Goal: Task Accomplishment & Management: Manage account settings

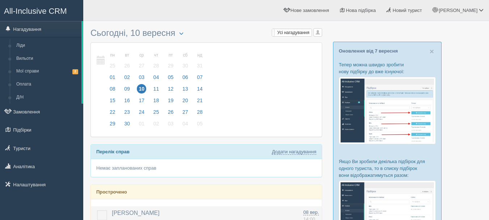
click at [97, 210] on label at bounding box center [97, 210] width 0 height 0
click at [0, 0] on input "checkbox" at bounding box center [0, 0] width 0 height 0
click at [60, 4] on link "All-Inclusive CRM" at bounding box center [41, 10] width 83 height 20
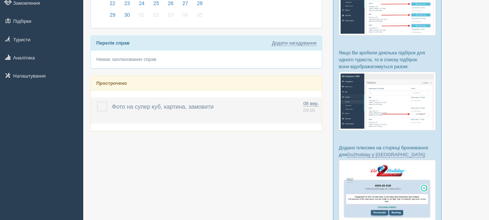
scroll to position [109, 0]
click at [97, 101] on label at bounding box center [97, 101] width 0 height 0
click at [0, 0] on input "checkbox" at bounding box center [0, 0] width 0 height 0
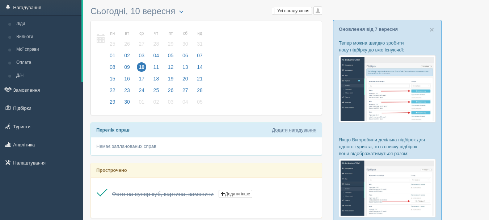
scroll to position [0, 0]
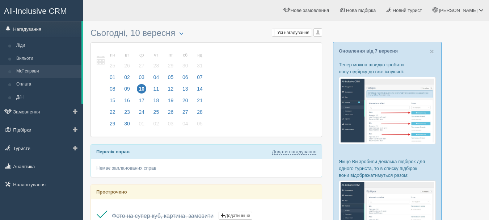
click at [33, 73] on link "Мої справи" at bounding box center [47, 71] width 68 height 13
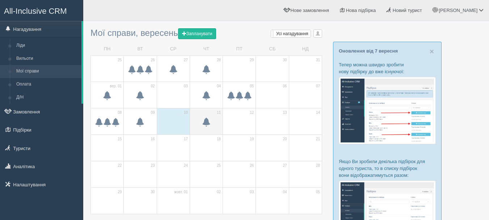
click at [206, 120] on span at bounding box center [206, 122] width 9 height 9
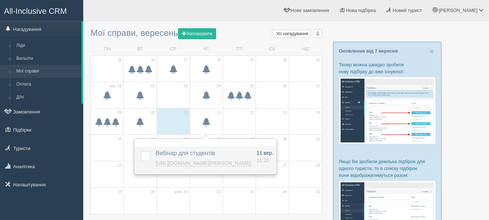
click at [269, 158] on span "11:10" at bounding box center [263, 160] width 13 height 6
type input "2025-09-11 11:10"
select select "11"
select select "10"
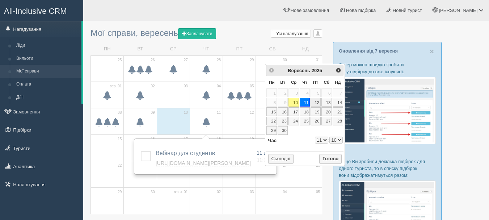
click at [317, 102] on link "12" at bounding box center [316, 102] width 10 height 9
type input "2025-09-12 11:10"
select select "11"
select select "10"
click at [323, 140] on select "0 1 2 3 4 5 6 7 8 9 10 11 12 13 14 15 16 17 18 19 20 21 22 23" at bounding box center [321, 140] width 13 height 7
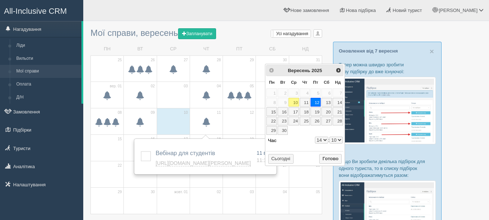
type input "2025-09-12 14:10"
select select "14"
select select "10"
click at [336, 139] on select "00 05 10 15 20 25 30 35 40 45 50 55" at bounding box center [336, 140] width 13 height 7
type input "2025-09-12 14:00"
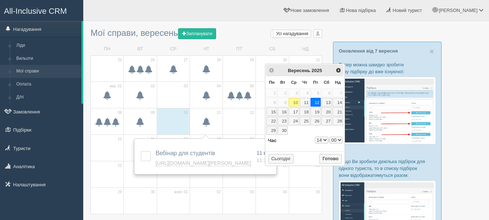
select select "14"
click at [284, 159] on button "Сьогодні" at bounding box center [280, 159] width 25 height 10
type input "2025-09-10 11:25"
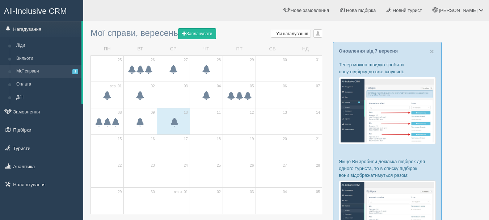
click at [60, 9] on span "All-Inclusive CRM" at bounding box center [35, 11] width 63 height 9
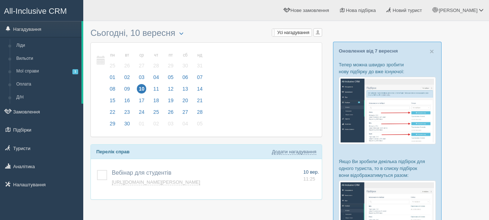
click at [312, 173] on span "10 вер." at bounding box center [312, 171] width 16 height 5
type input "вебінар для студентів"
type textarea "[URL][DOMAIN_NAME][PERSON_NAME]"
select select "11"
select select "25"
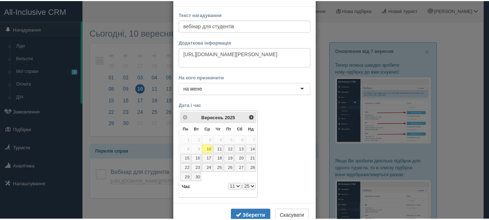
scroll to position [47, 0]
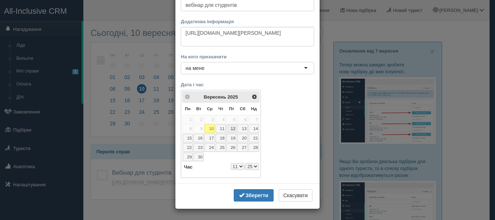
click at [230, 127] on link "12" at bounding box center [231, 128] width 10 height 9
select select "11"
select select "25"
click at [238, 168] on select "0 1 2 3 4 5 6 7 8 9 10 11 12 13 14 15 16 17 18 19 20 21 22 23" at bounding box center [237, 166] width 13 height 7
select select "14"
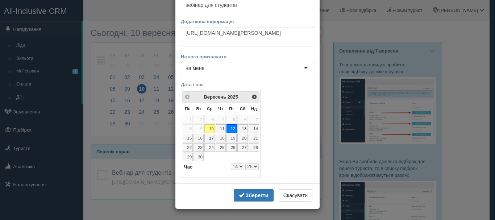
select select "25"
click at [255, 199] on button "Зберегти" at bounding box center [254, 195] width 40 height 12
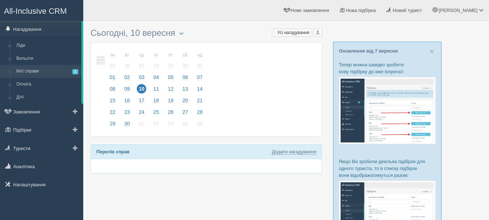
click at [38, 68] on link "Мої справи 1" at bounding box center [47, 71] width 68 height 13
